Goal: Transaction & Acquisition: Purchase product/service

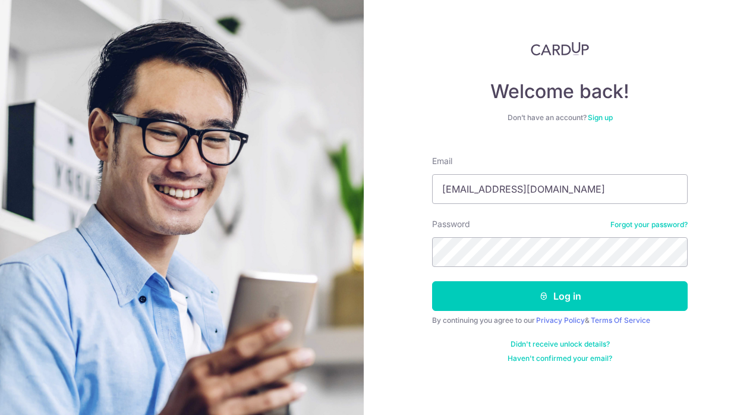
click at [554, 290] on button "Log in" at bounding box center [560, 296] width 256 height 30
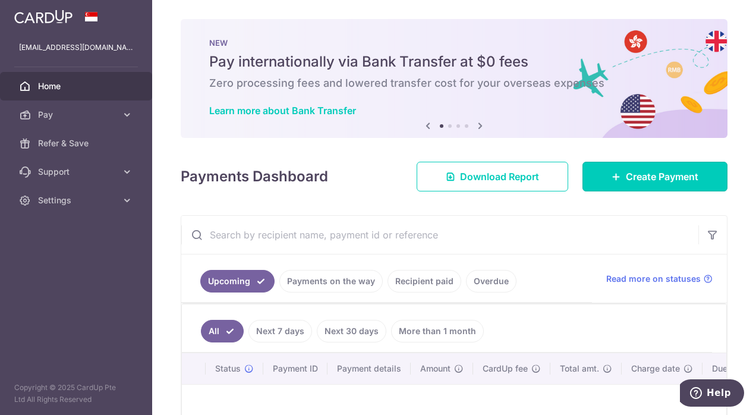
click at [640, 169] on link "Create Payment" at bounding box center [655, 177] width 145 height 30
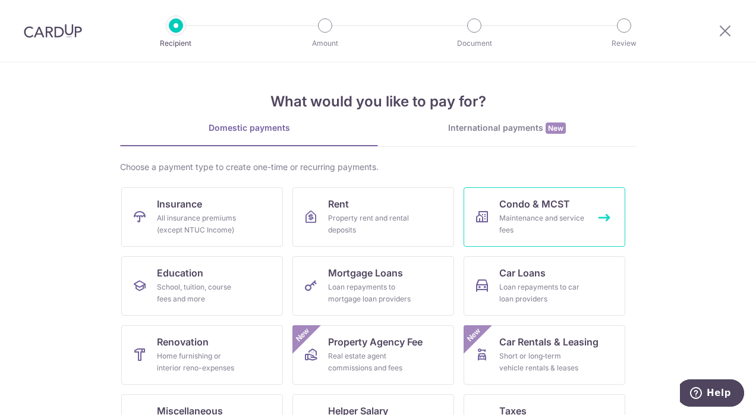
click at [510, 203] on span "Condo & MCST" at bounding box center [535, 204] width 71 height 14
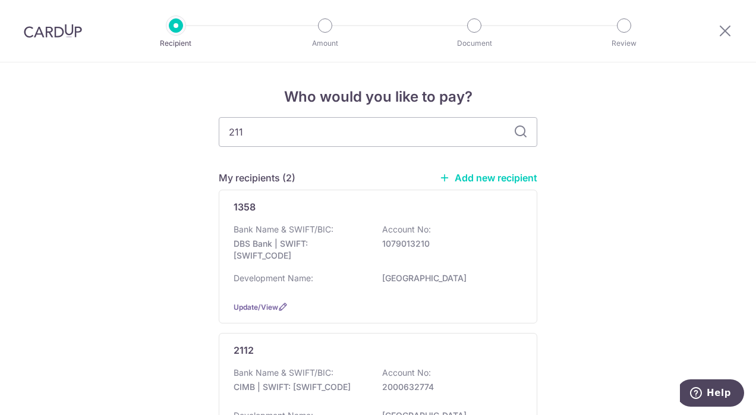
type input "2112"
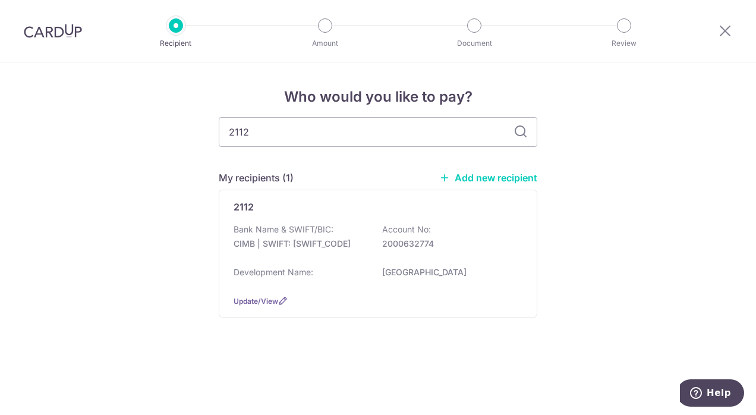
click at [523, 207] on div "2112 Bank Name & SWIFT/BIC: CIMB | SWIFT: CIBBSGSGXXX Account No: 2000632774 De…" at bounding box center [378, 254] width 319 height 128
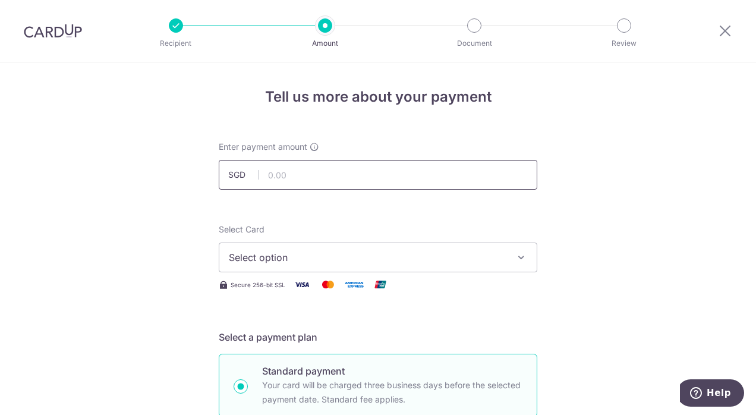
click at [310, 180] on input "text" at bounding box center [378, 175] width 319 height 30
type input "1,098.00"
click at [285, 281] on div "Select Card Select option Add credit card Your Cards **** 7926 Secure 256-bit S…" at bounding box center [378, 258] width 319 height 68
click at [318, 178] on input "1,098.00" at bounding box center [378, 175] width 319 height 30
type input "1,098.72"
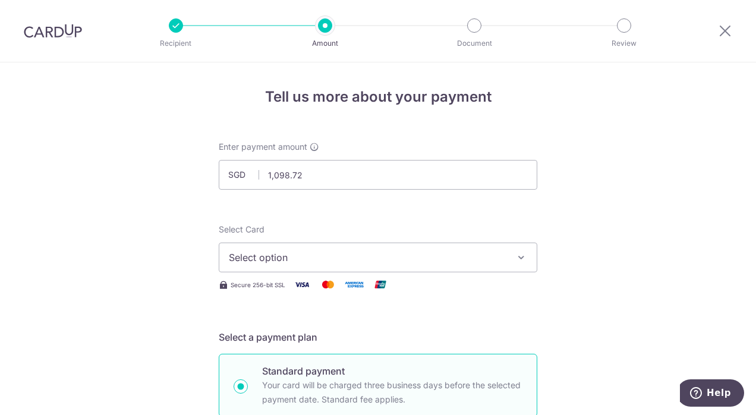
click at [519, 256] on icon "button" at bounding box center [522, 258] width 12 height 12
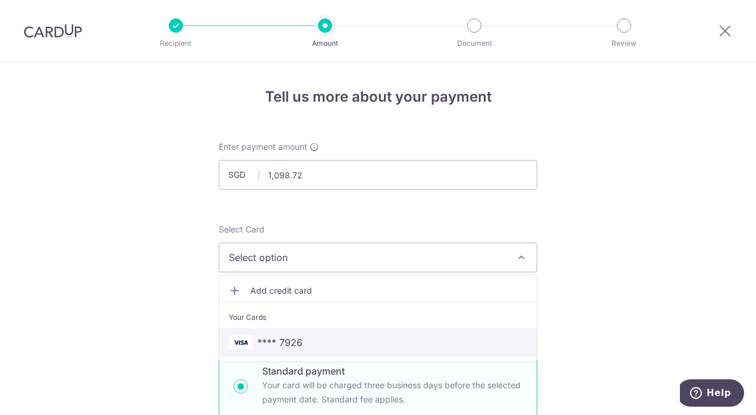
click at [313, 345] on span "**** 7926" at bounding box center [378, 342] width 299 height 14
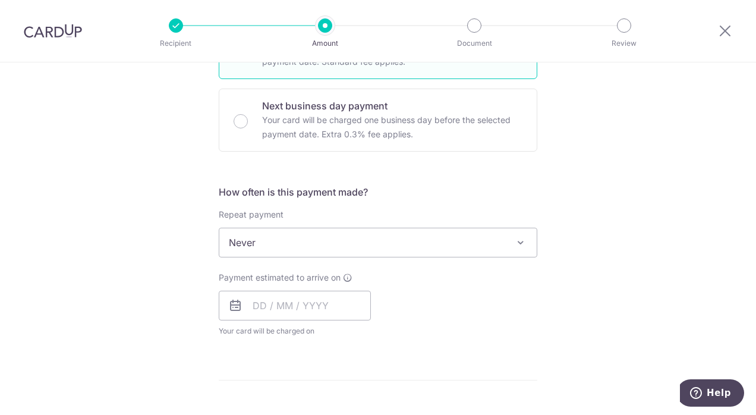
scroll to position [345, 0]
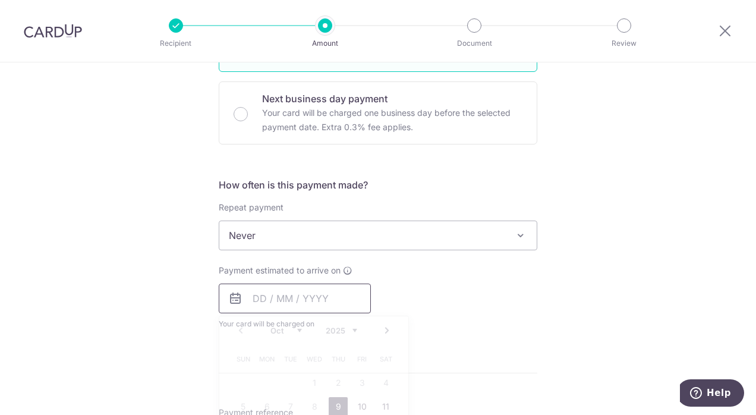
click at [248, 298] on input "text" at bounding box center [295, 299] width 152 height 30
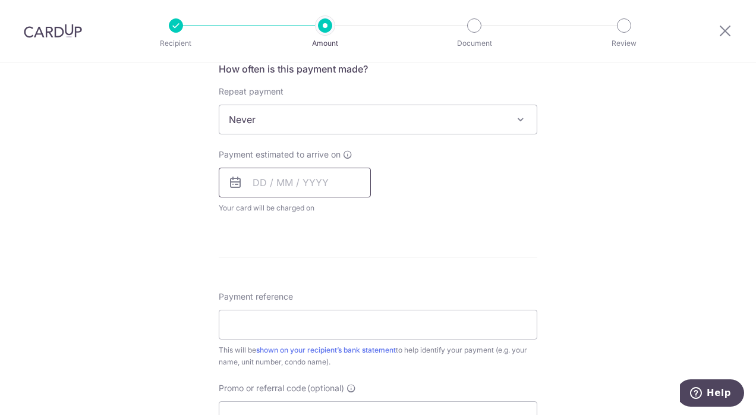
scroll to position [479, 0]
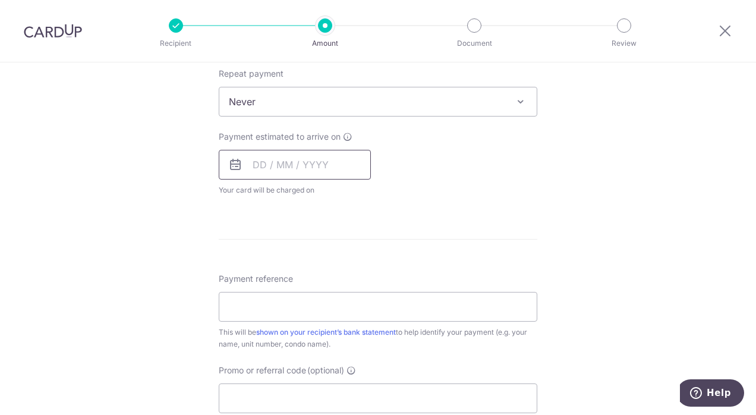
click at [232, 155] on input "text" at bounding box center [295, 165] width 152 height 30
click at [236, 167] on icon at bounding box center [235, 165] width 14 height 14
click at [232, 165] on icon at bounding box center [235, 165] width 14 height 14
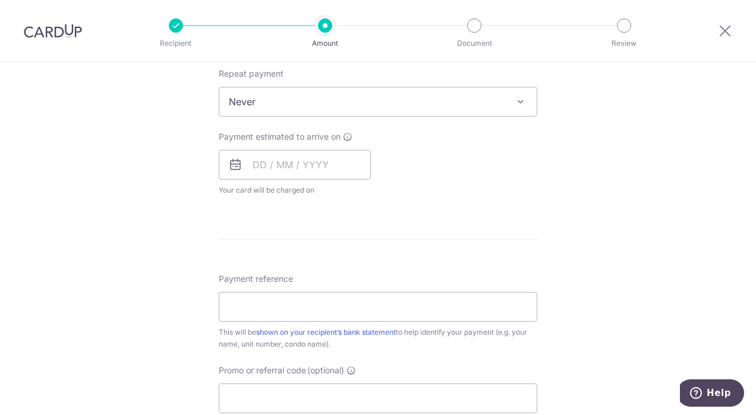
click at [232, 165] on icon at bounding box center [235, 165] width 14 height 14
click at [250, 164] on input "text" at bounding box center [295, 165] width 152 height 30
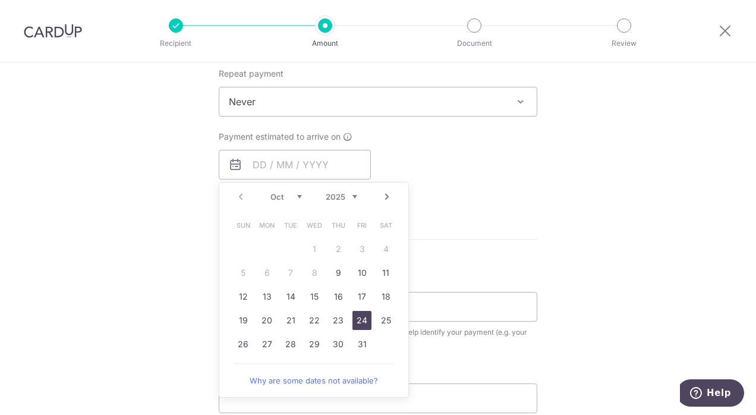
click at [365, 325] on link "24" at bounding box center [362, 320] width 19 height 19
type input "24/10/2025"
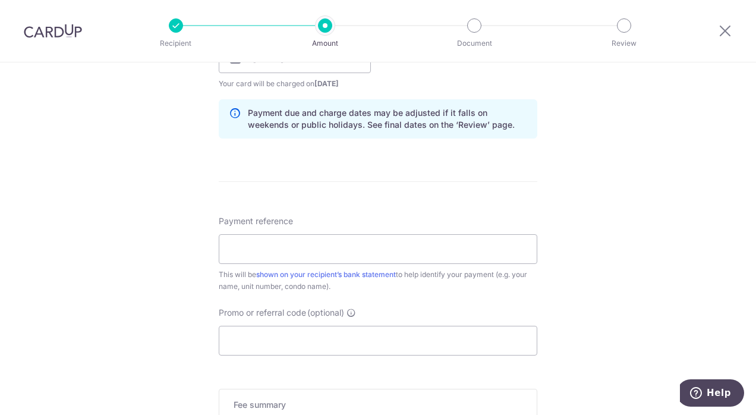
scroll to position [609, 0]
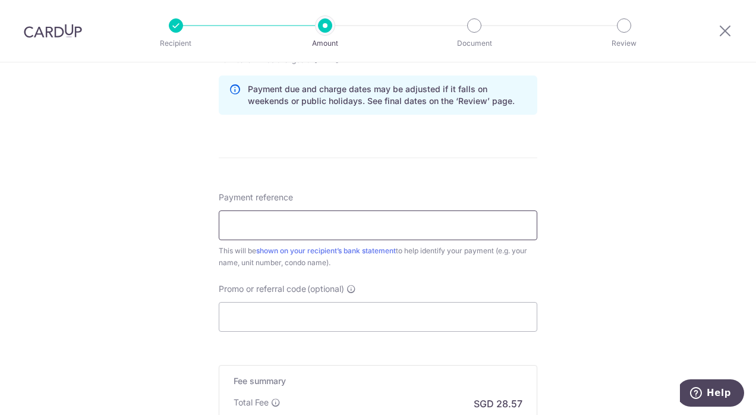
click at [316, 223] on input "Payment reference" at bounding box center [378, 226] width 319 height 30
type input "CHILTERN PARK BLK 133 UNIT 0602"
drag, startPoint x: 749, startPoint y: 259, endPoint x: 754, endPoint y: 297, distance: 38.4
click at [754, 297] on section "Tell us more about your payment Enter payment amount SGD 1,098.72 1098.72 Selec…" at bounding box center [378, 238] width 756 height 353
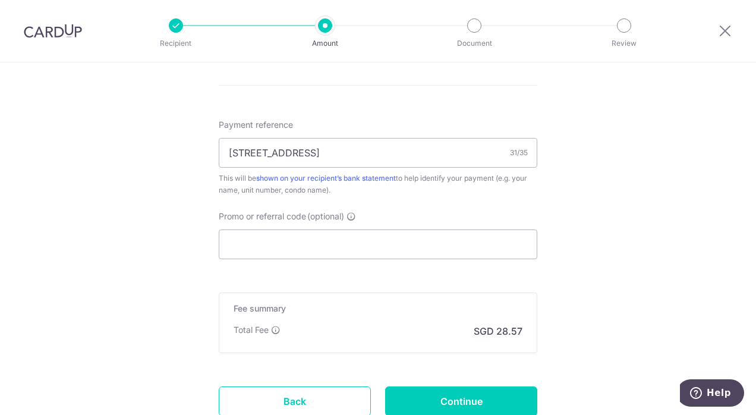
scroll to position [696, 0]
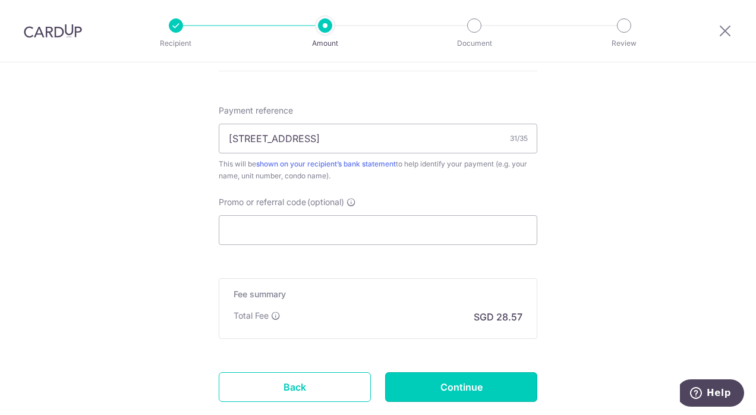
click at [450, 377] on input "Continue" at bounding box center [461, 387] width 152 height 30
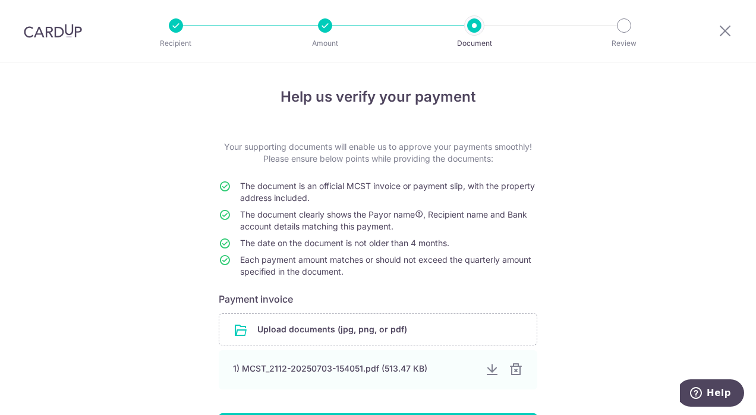
click at [511, 372] on div at bounding box center [516, 370] width 14 height 14
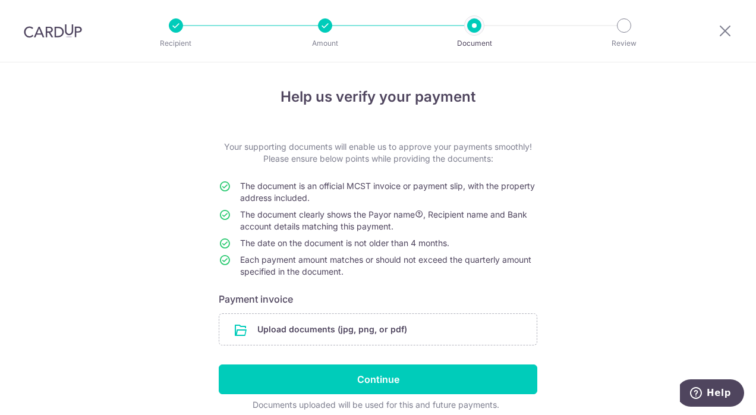
click at [308, 326] on input "file" at bounding box center [378, 329] width 318 height 31
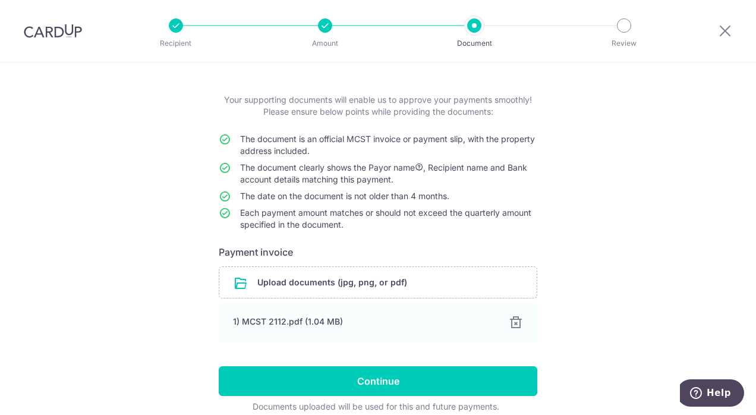
scroll to position [99, 0]
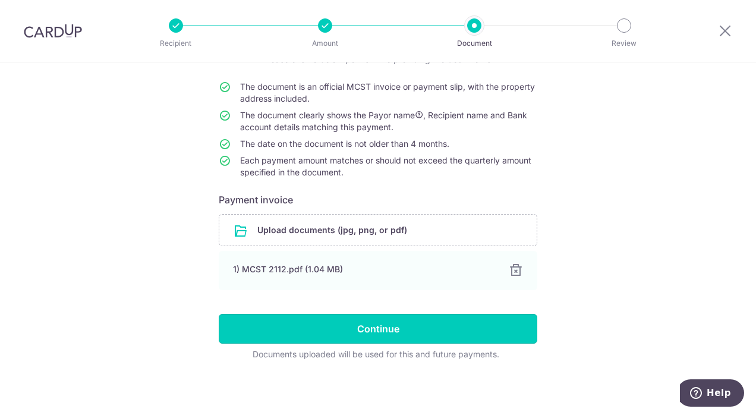
click at [376, 326] on input "Continue" at bounding box center [378, 329] width 319 height 30
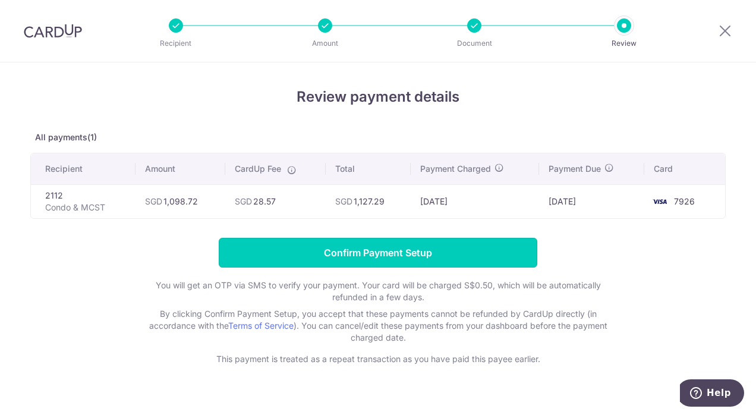
click at [398, 251] on input "Confirm Payment Setup" at bounding box center [378, 253] width 319 height 30
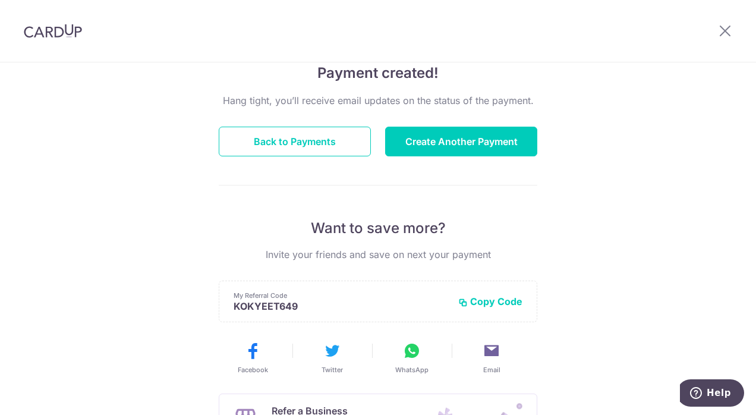
scroll to position [86, 0]
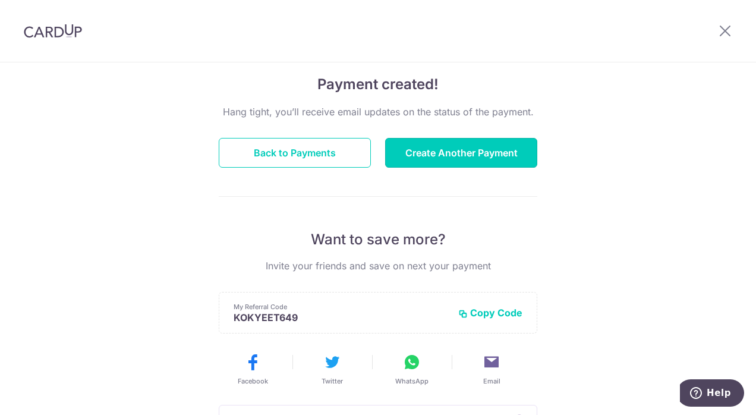
click at [447, 153] on button "Create Another Payment" at bounding box center [461, 153] width 152 height 30
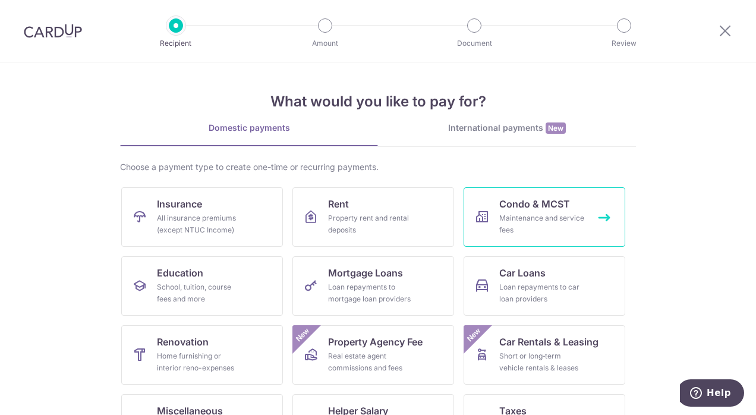
click at [611, 218] on link "Condo & MCST Maintenance and service fees" at bounding box center [545, 216] width 162 height 59
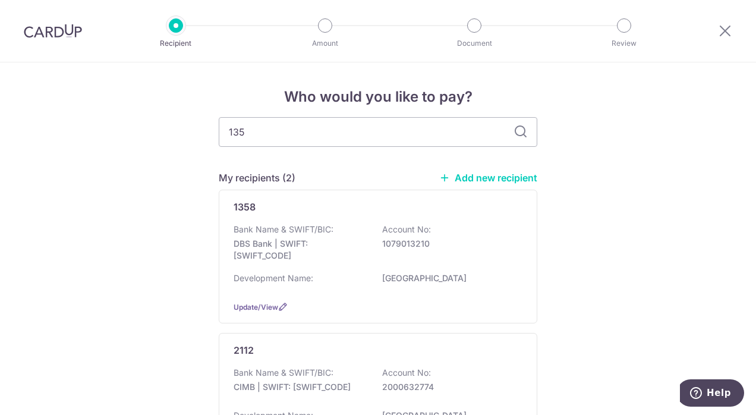
type input "1358"
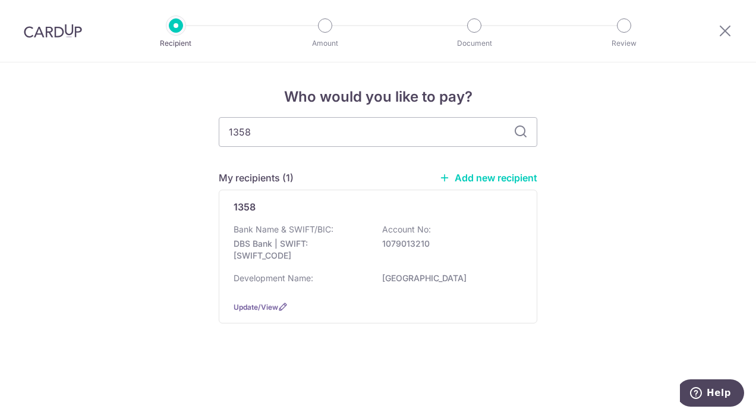
click at [528, 202] on div "1358 Bank Name & SWIFT/BIC: DBS Bank | SWIFT: DBSSSGSGXXX Account No: 107901321…" at bounding box center [378, 257] width 319 height 134
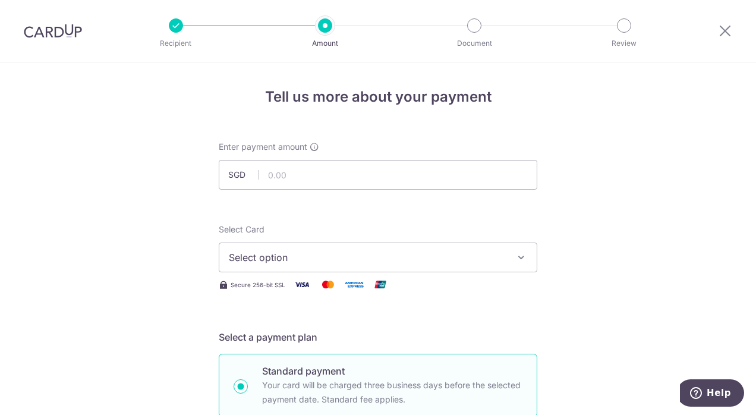
click at [516, 259] on icon "button" at bounding box center [522, 258] width 12 height 12
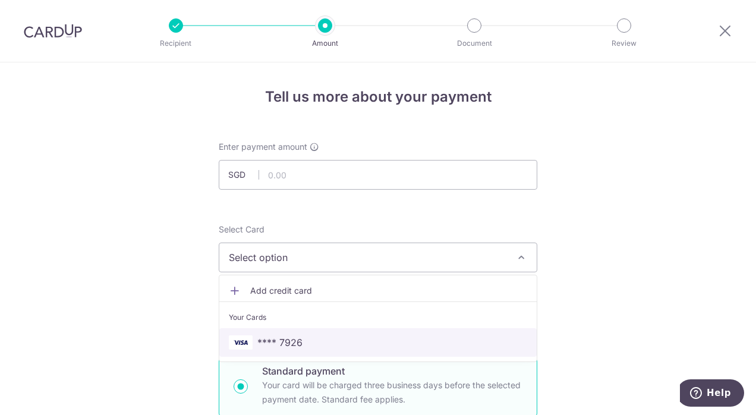
click at [296, 345] on span "**** 7926" at bounding box center [280, 342] width 45 height 14
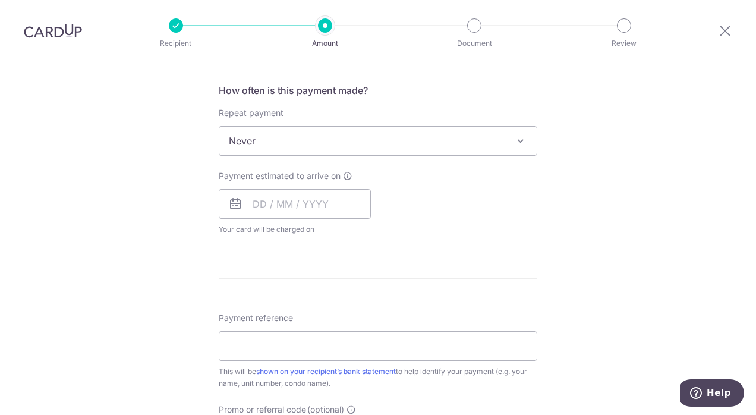
scroll to position [442, 0]
click at [236, 205] on icon at bounding box center [235, 201] width 14 height 14
click at [234, 201] on icon at bounding box center [235, 201] width 14 height 14
click at [231, 199] on icon at bounding box center [235, 201] width 14 height 14
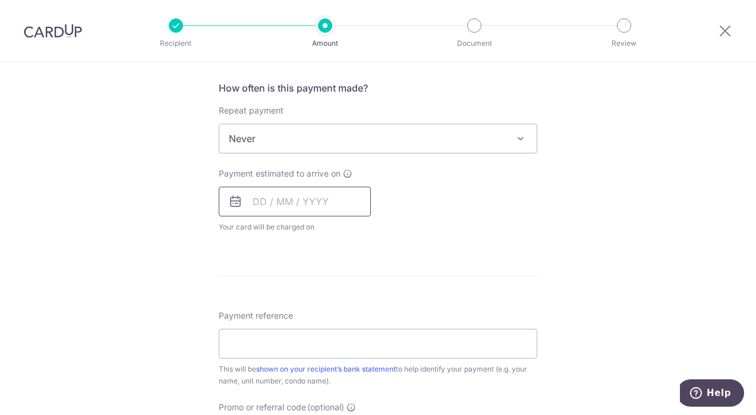
click at [330, 199] on input "text" at bounding box center [295, 202] width 152 height 30
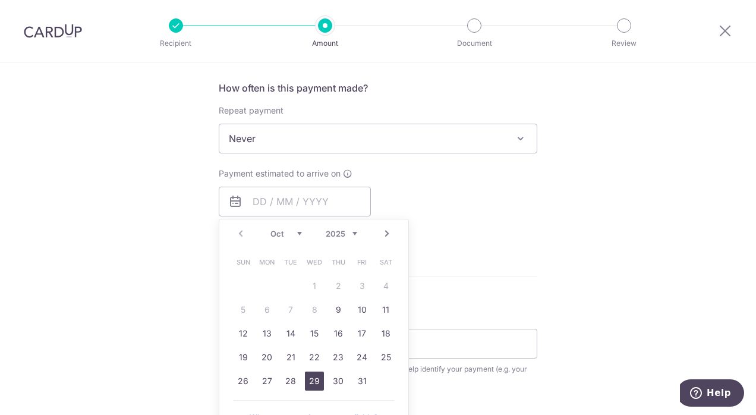
click at [315, 382] on link "29" at bounding box center [314, 381] width 19 height 19
type input "29/10/2025"
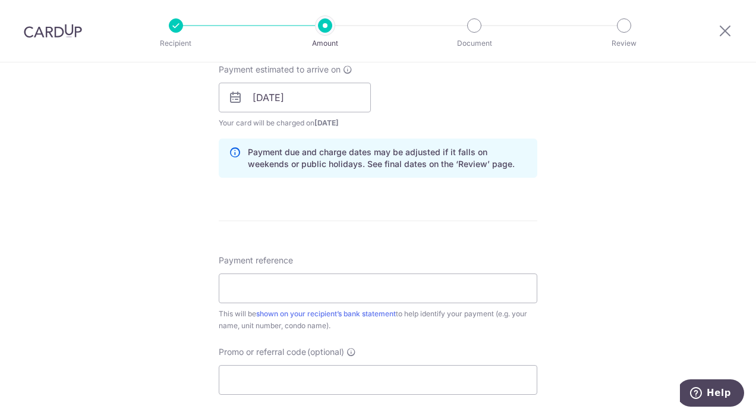
scroll to position [572, 0]
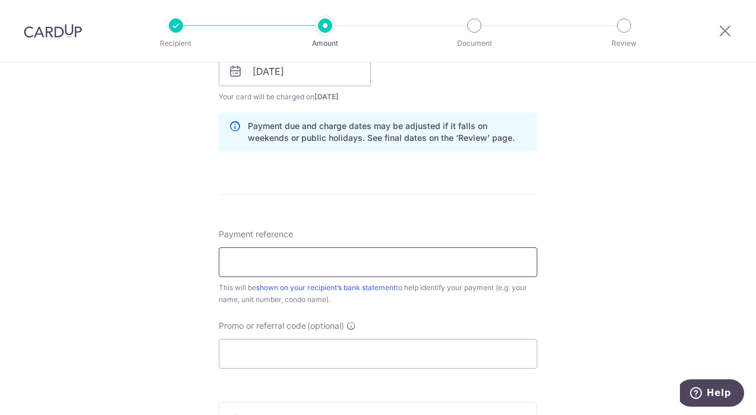
click at [335, 268] on input "Payment reference" at bounding box center [378, 262] width 319 height 30
type input "SPANISH VILLAGE, BLK 58, UNIT 0406"
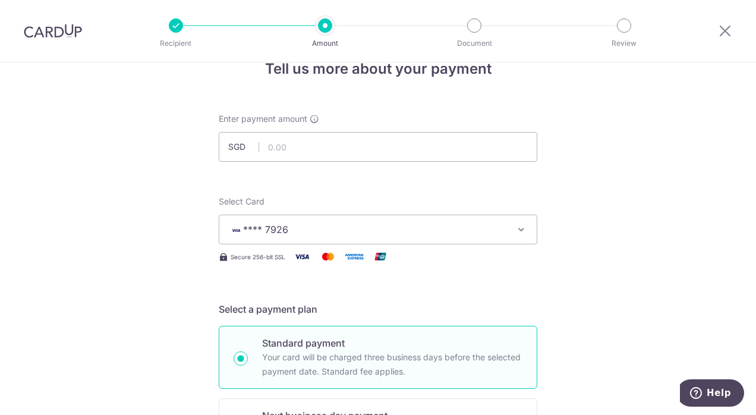
scroll to position [0, 0]
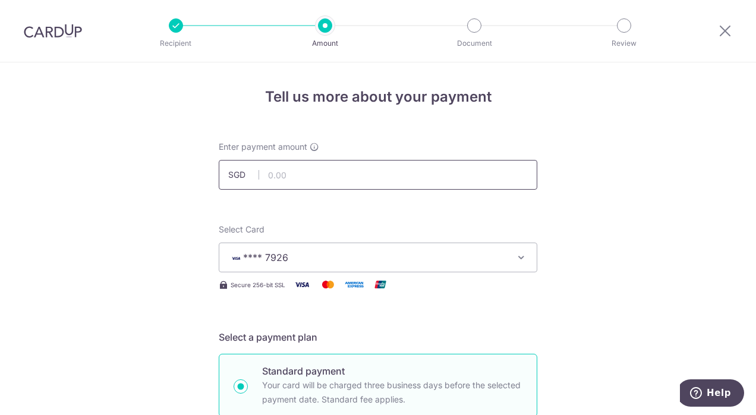
click at [316, 172] on input "text" at bounding box center [378, 175] width 319 height 30
type input "1,569.60"
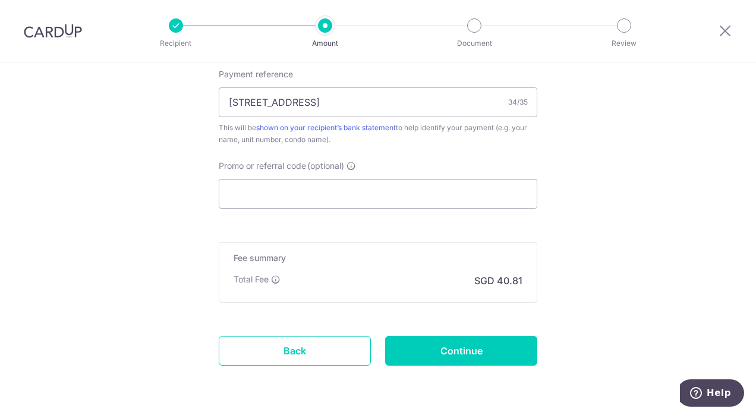
scroll to position [743, 0]
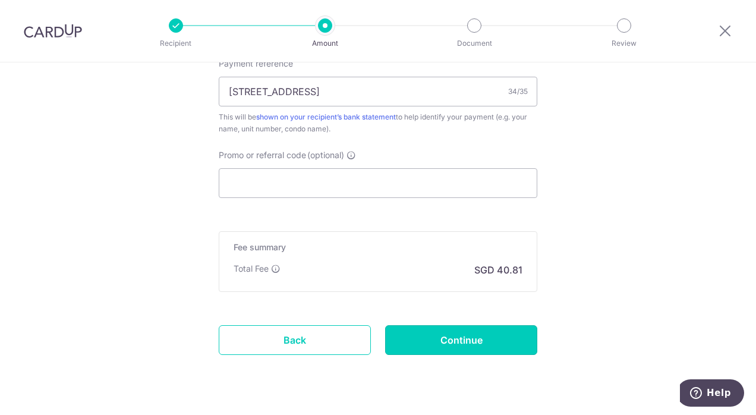
click at [481, 340] on input "Continue" at bounding box center [461, 340] width 152 height 30
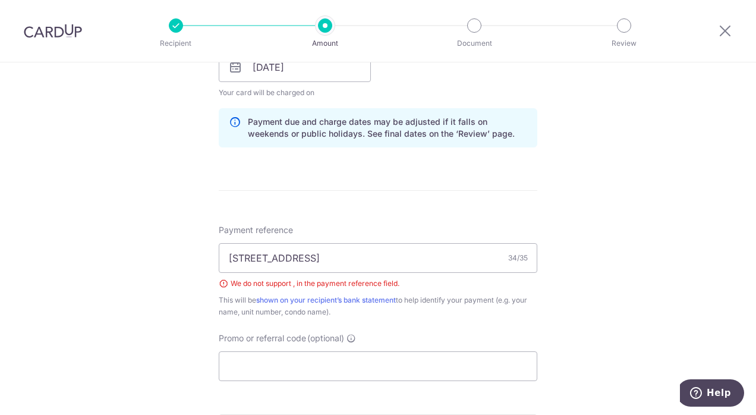
scroll to position [540, 0]
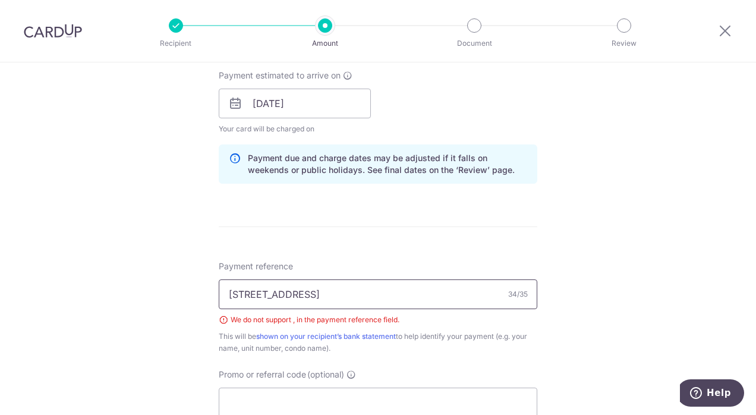
click at [478, 298] on input "[STREET_ADDRESS]" at bounding box center [378, 295] width 319 height 30
click at [496, 301] on input "[STREET_ADDRESS]" at bounding box center [378, 295] width 319 height 30
click at [497, 291] on input "[STREET_ADDRESS]" at bounding box center [378, 295] width 319 height 30
drag, startPoint x: 472, startPoint y: 297, endPoint x: 416, endPoint y: 294, distance: 55.4
click at [419, 293] on input "[STREET_ADDRESS]" at bounding box center [378, 295] width 319 height 30
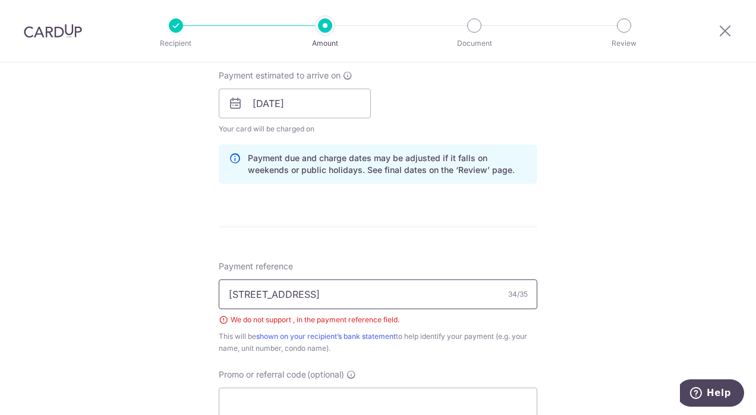
click at [307, 294] on input "[STREET_ADDRESS]" at bounding box center [378, 295] width 319 height 30
click at [428, 271] on div "Payment reference [STREET_ADDRESS] We do not support , in the payment reference…" at bounding box center [378, 307] width 319 height 94
drag, startPoint x: 422, startPoint y: 290, endPoint x: 21, endPoint y: 258, distance: 401.5
click at [29, 258] on div "Tell us more about your payment Enter payment amount SGD 1,569.60 1569.60 Selec…" at bounding box center [378, 92] width 756 height 1141
click at [500, 296] on input "[STREET_ADDRESS]" at bounding box center [378, 295] width 319 height 30
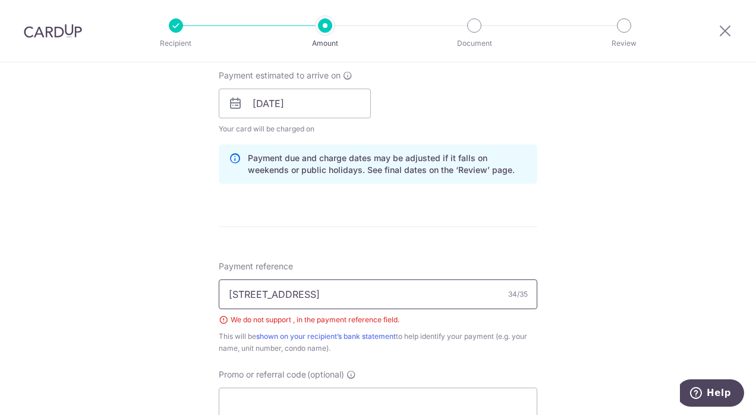
drag, startPoint x: 486, startPoint y: 299, endPoint x: 0, endPoint y: 211, distance: 494.4
click at [0, 213] on html "Recipient Amount Document Review Tell us more about your payment Enter payment …" at bounding box center [378, 207] width 756 height 415
click at [519, 281] on input "Payment reference" at bounding box center [378, 295] width 319 height 30
type input "SPANISH VILLAGE BLK 58 UNIT 0406"
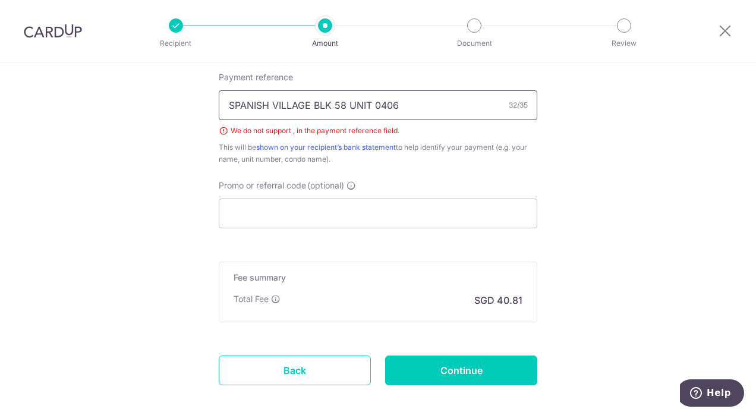
scroll to position [746, 0]
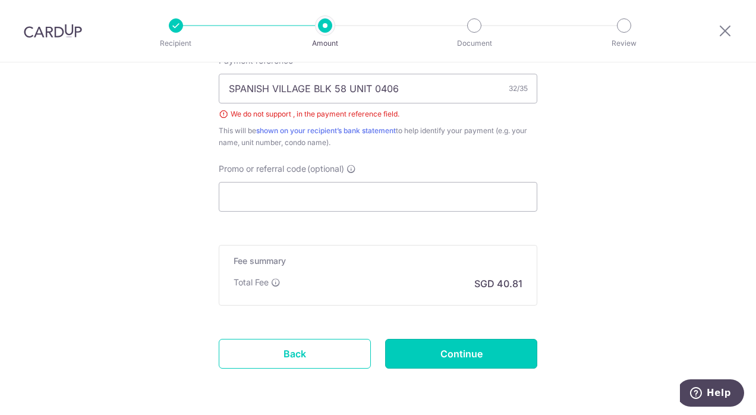
click at [494, 347] on input "Continue" at bounding box center [461, 354] width 152 height 30
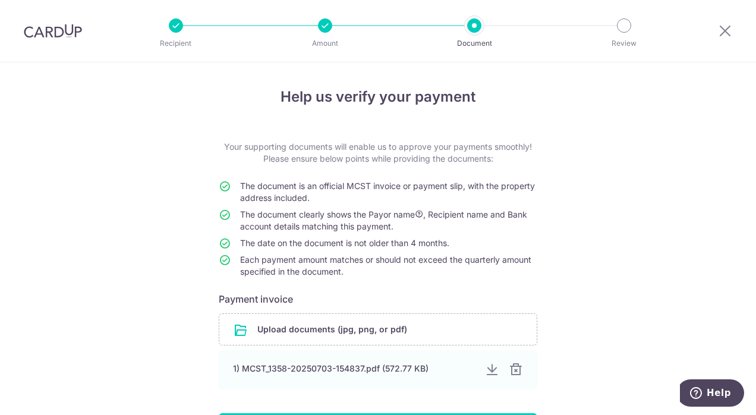
click at [511, 371] on div at bounding box center [516, 370] width 14 height 14
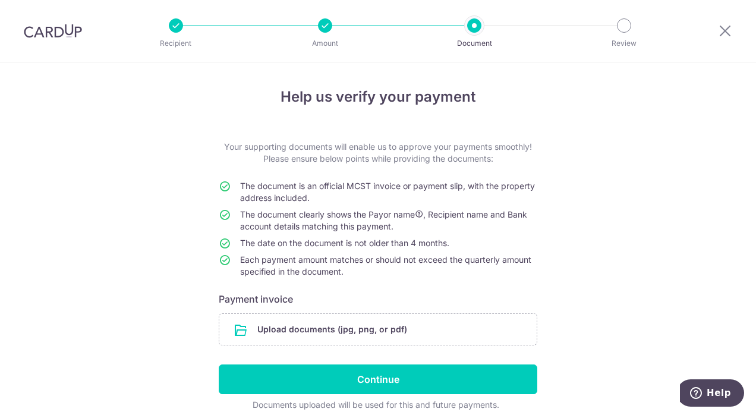
click at [435, 336] on input "file" at bounding box center [378, 329] width 318 height 31
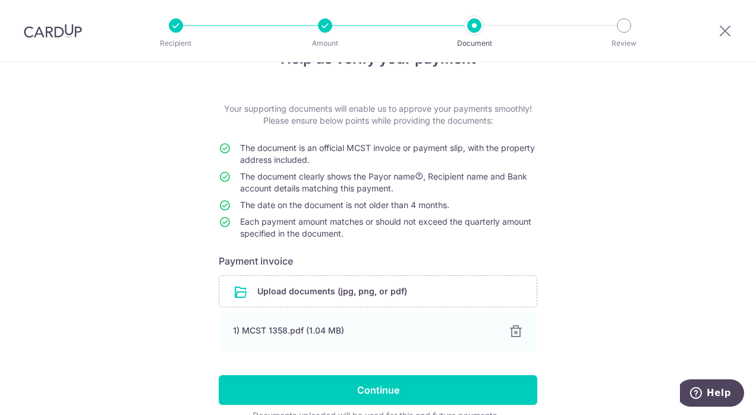
scroll to position [99, 0]
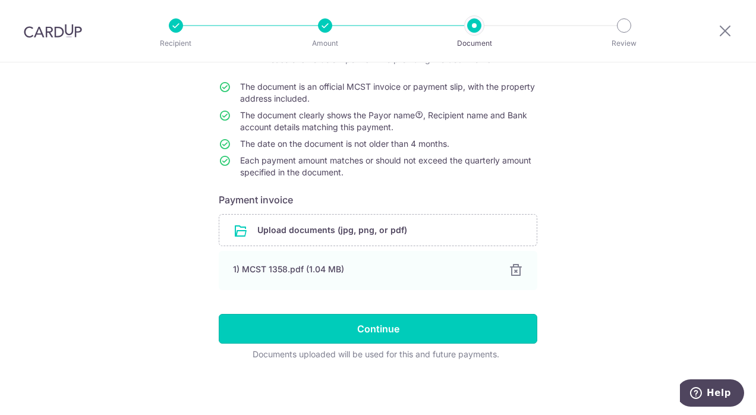
click at [344, 333] on input "Continue" at bounding box center [378, 329] width 319 height 30
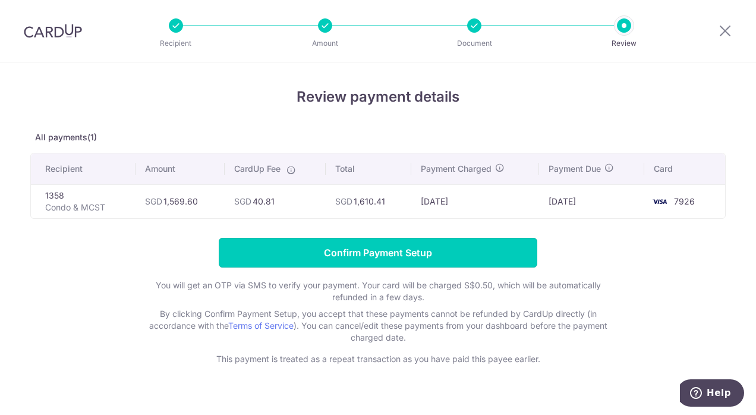
click at [393, 249] on input "Confirm Payment Setup" at bounding box center [378, 253] width 319 height 30
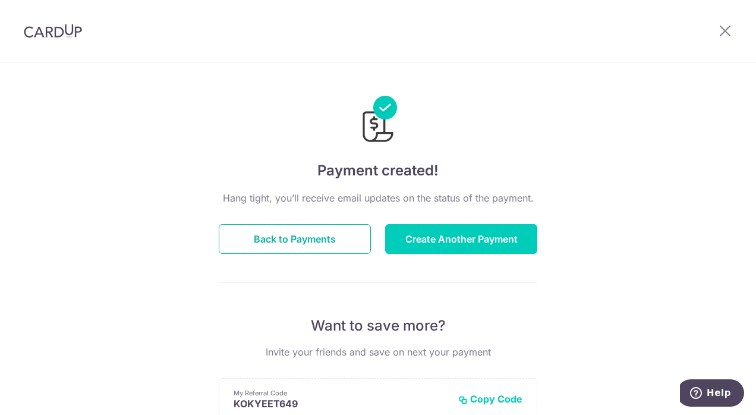
click at [322, 244] on button "Back to Payments" at bounding box center [295, 239] width 152 height 30
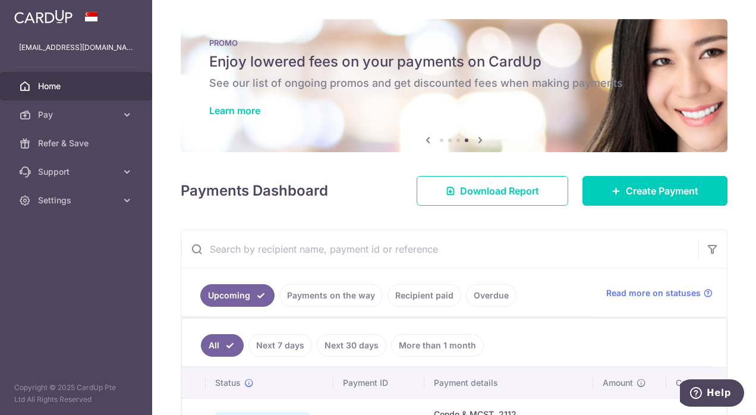
click at [257, 105] on link "Learn more" at bounding box center [234, 111] width 51 height 12
